Goal: Browse casually: Explore the website without a specific task or goal

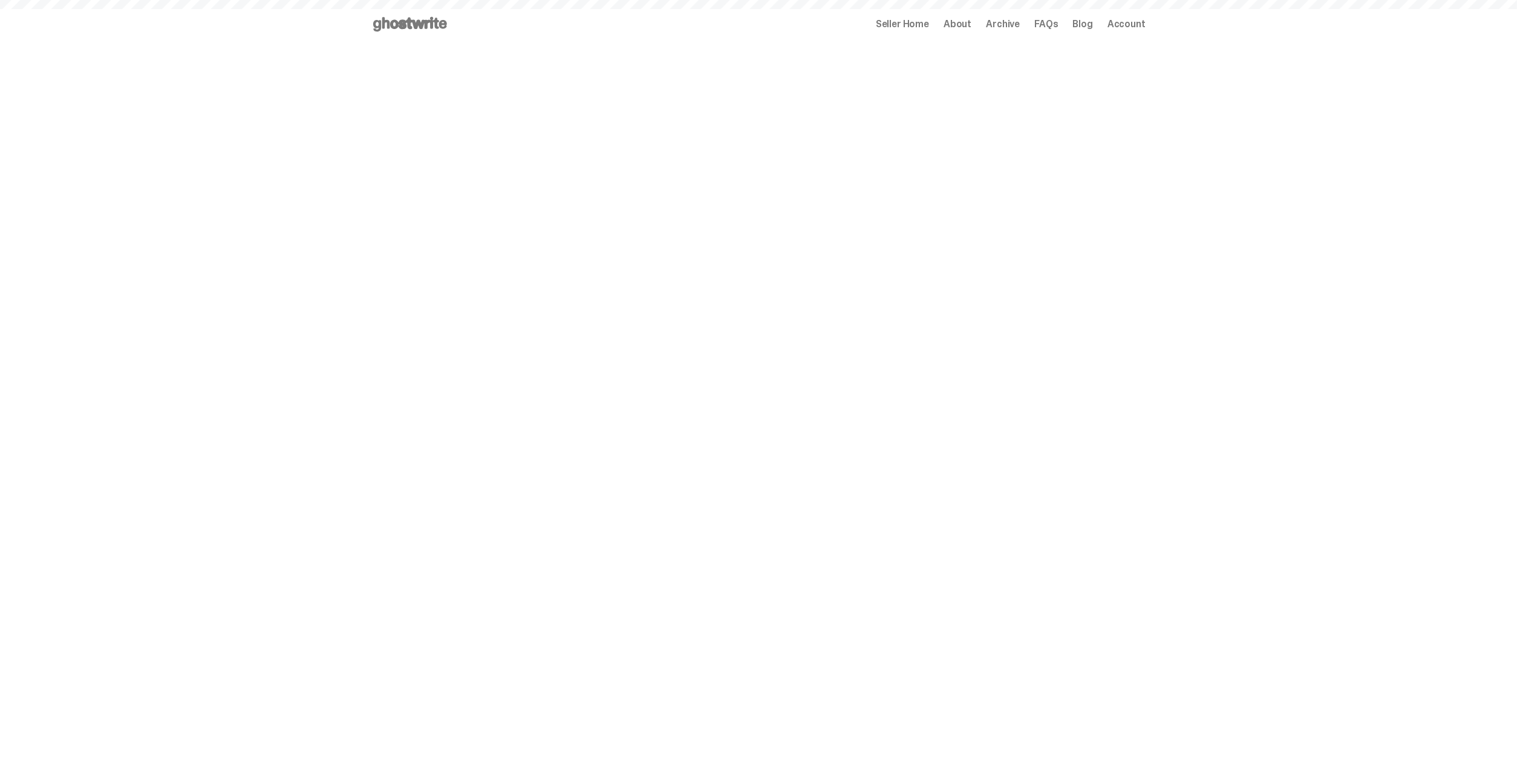
click at [1009, 27] on span "Archive" at bounding box center [1003, 24] width 34 height 10
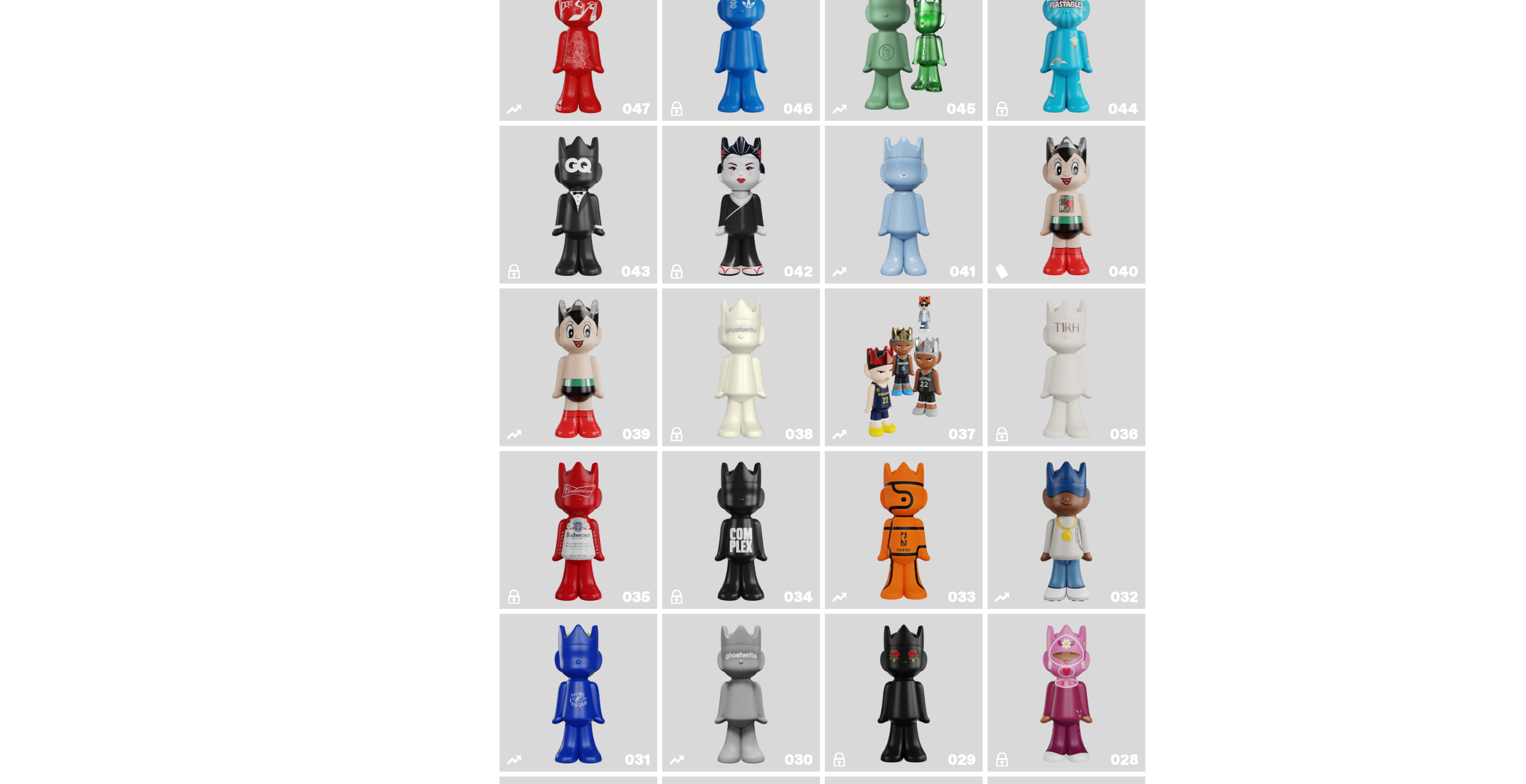
scroll to position [847, 0]
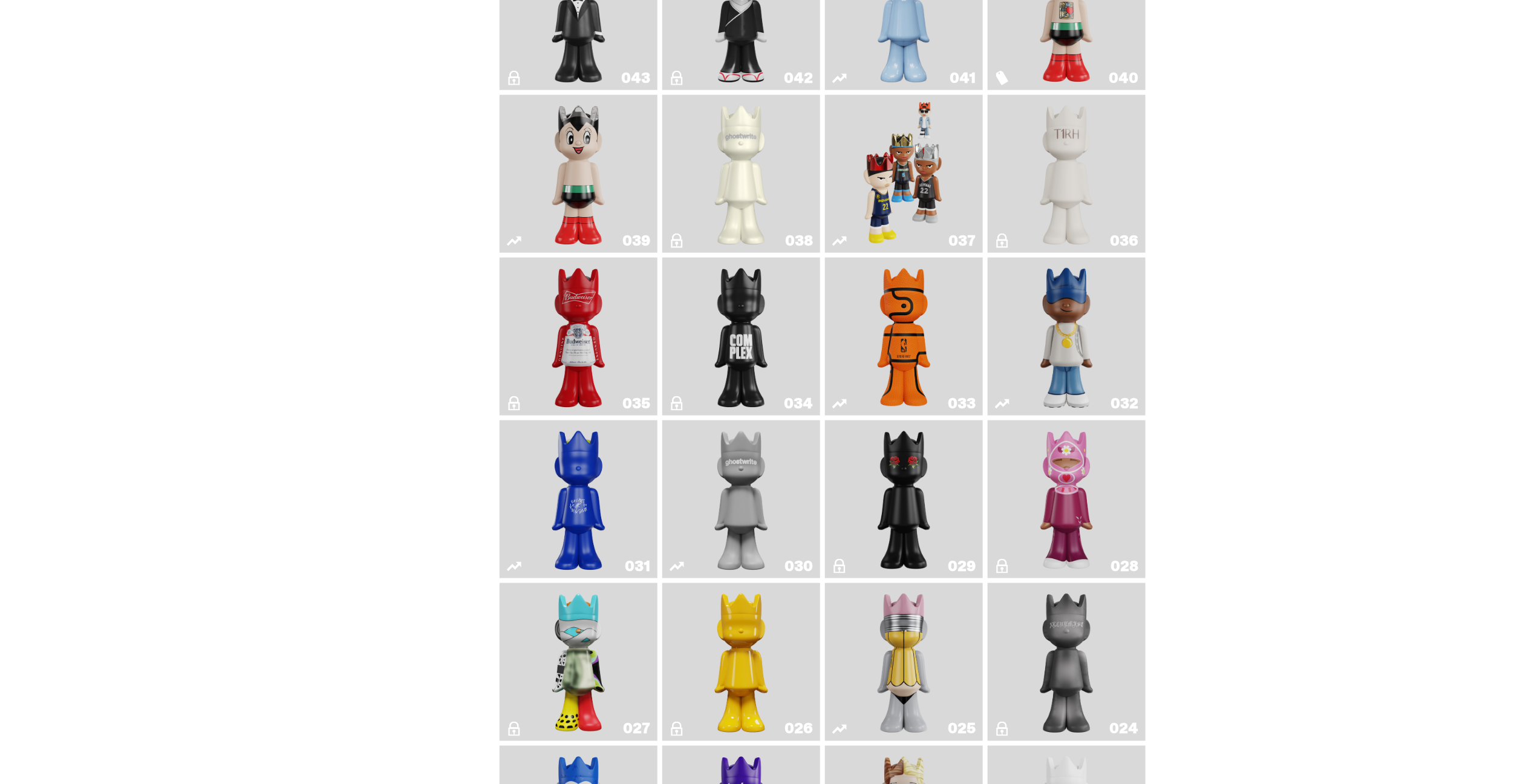
click at [763, 506] on img "One" at bounding box center [741, 499] width 84 height 148
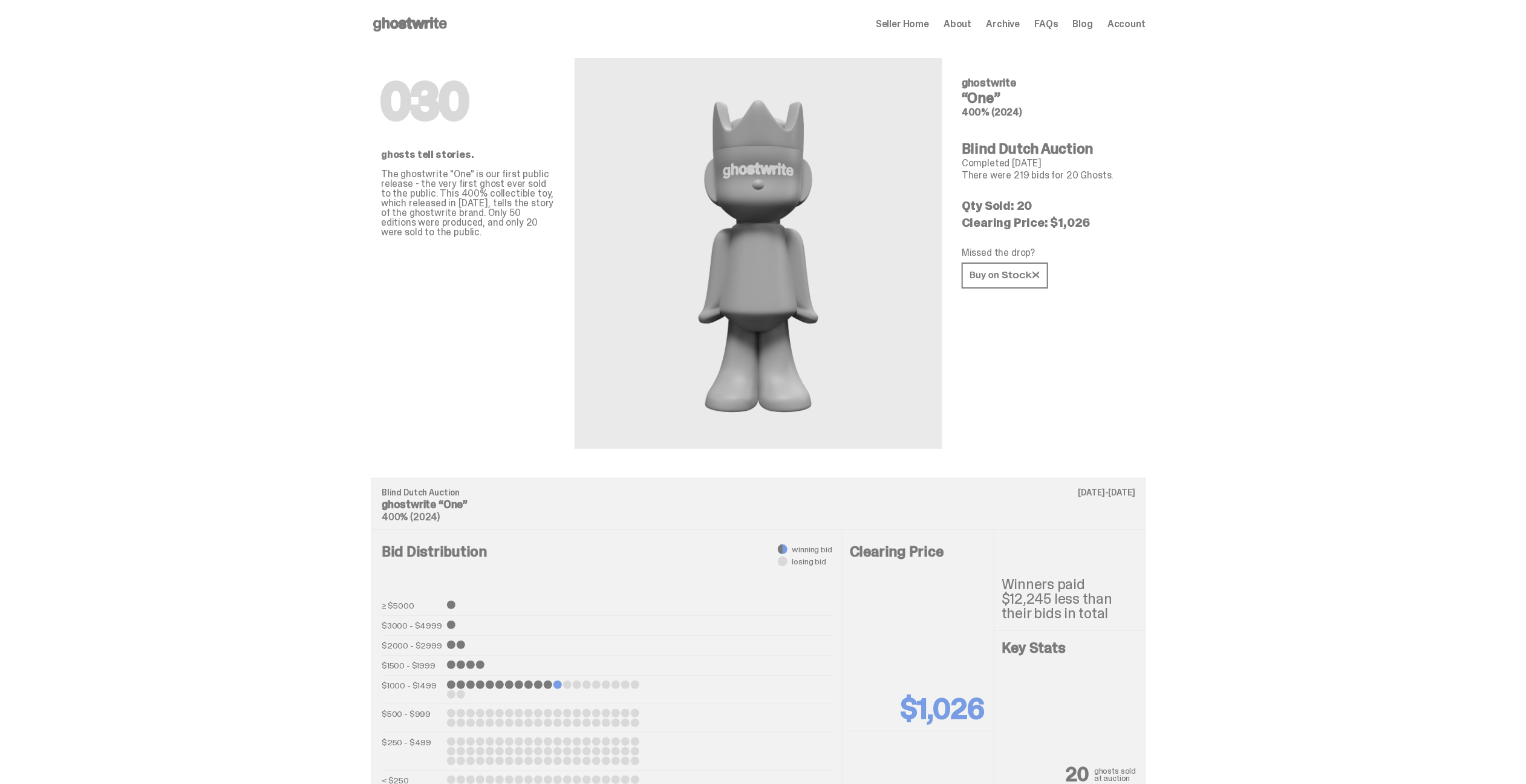
scroll to position [847, 0]
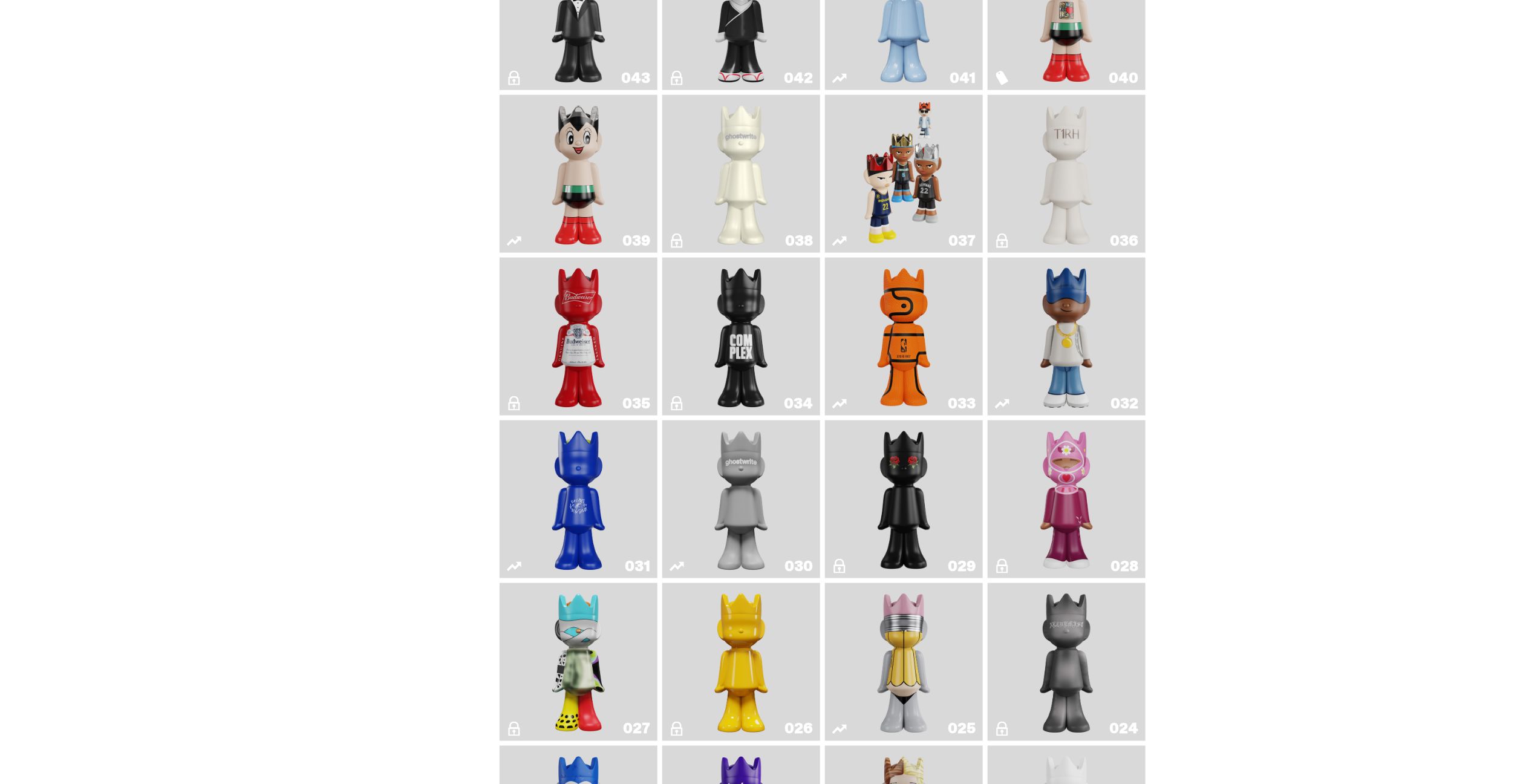
click at [682, 142] on link "038" at bounding box center [741, 173] width 143 height 148
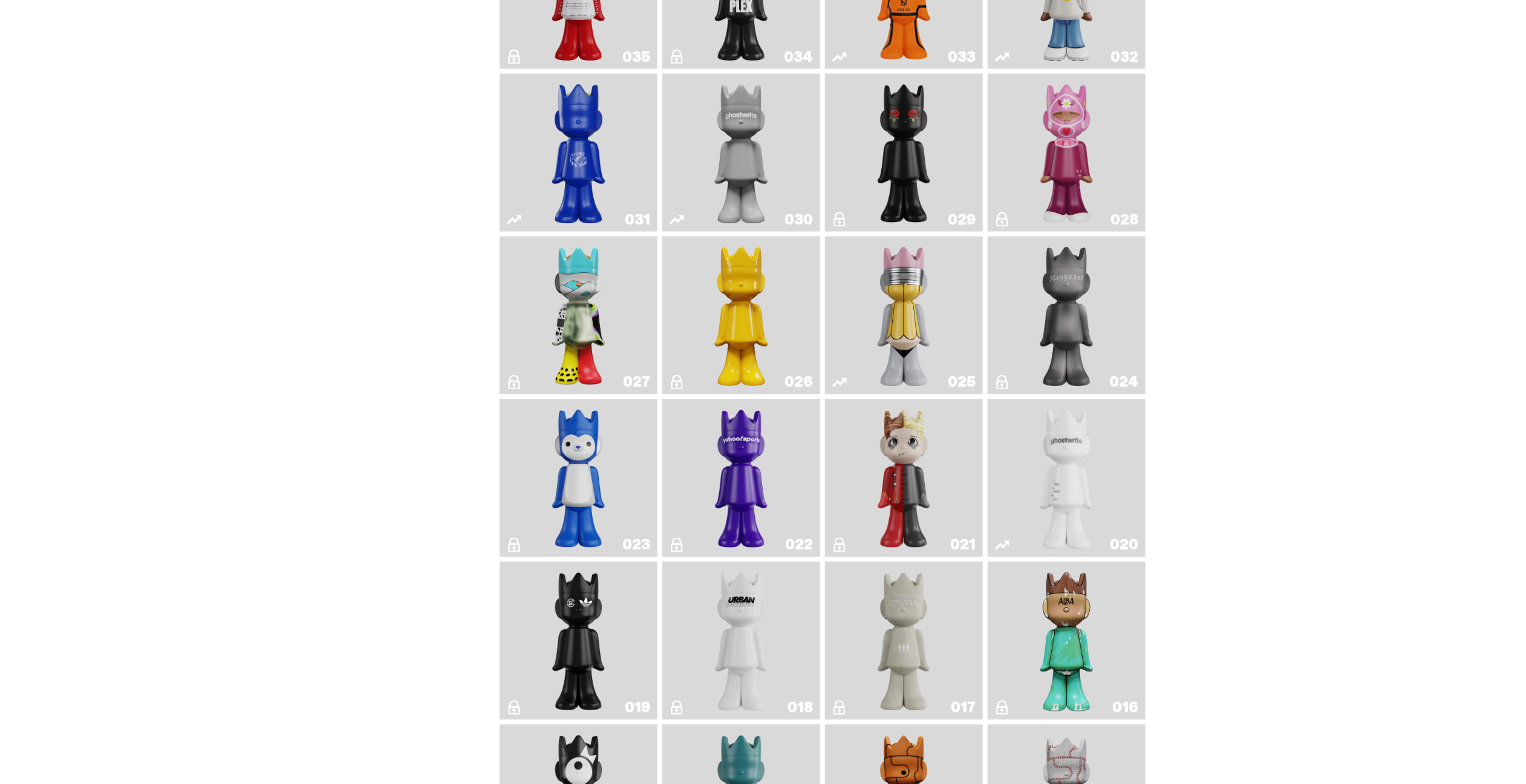
scroll to position [1271, 0]
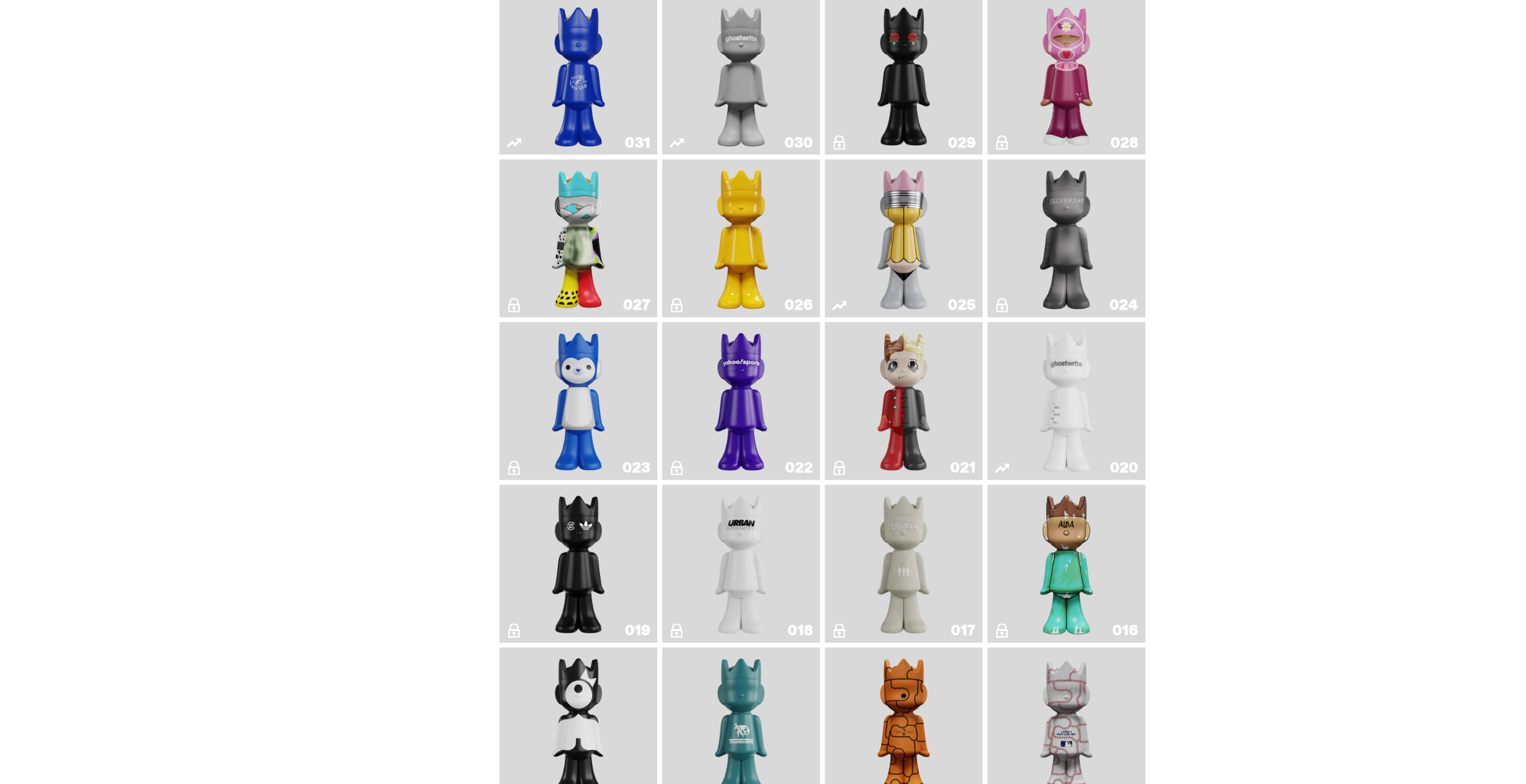
click at [1094, 395] on img "ghost" at bounding box center [1067, 401] width 84 height 148
